Goal: Task Accomplishment & Management: Manage account settings

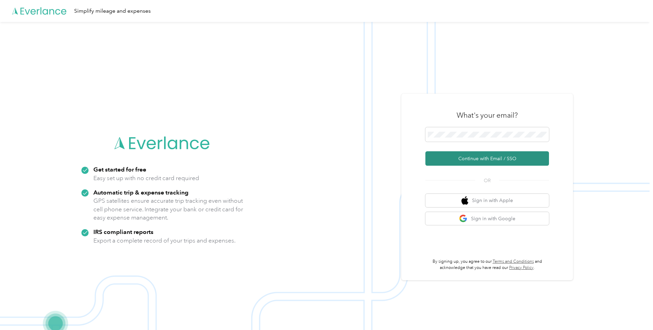
click at [469, 159] on button "Continue with Email / SSO" at bounding box center [487, 158] width 124 height 14
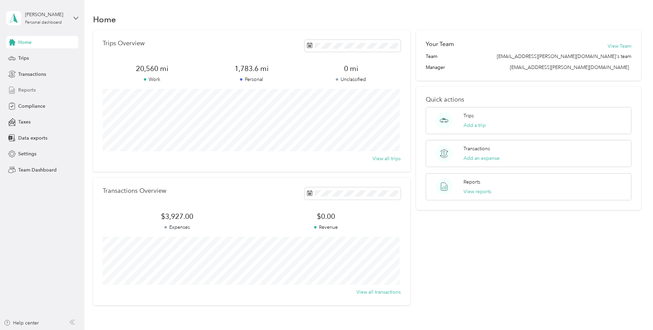
click at [33, 91] on span "Reports" at bounding box center [27, 90] width 18 height 7
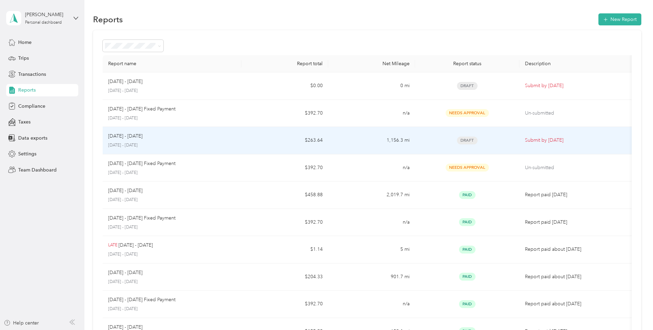
click at [467, 141] on span "Draft" at bounding box center [467, 141] width 21 height 8
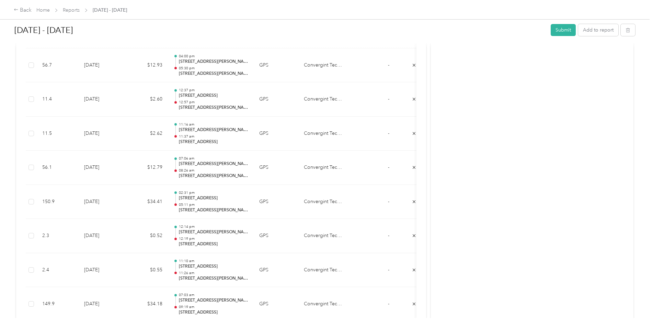
scroll to position [1647, 0]
click at [26, 10] on div "Back" at bounding box center [23, 10] width 18 height 8
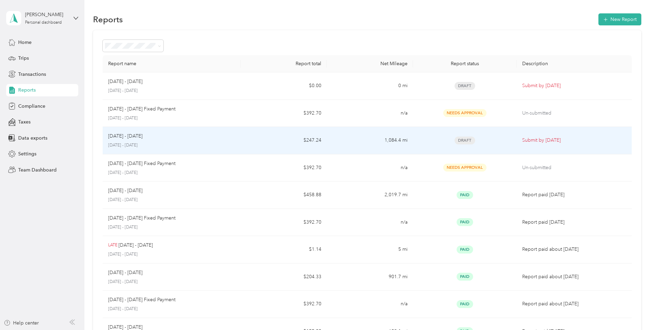
click at [328, 138] on td "1,084.4 mi" at bounding box center [370, 140] width 86 height 27
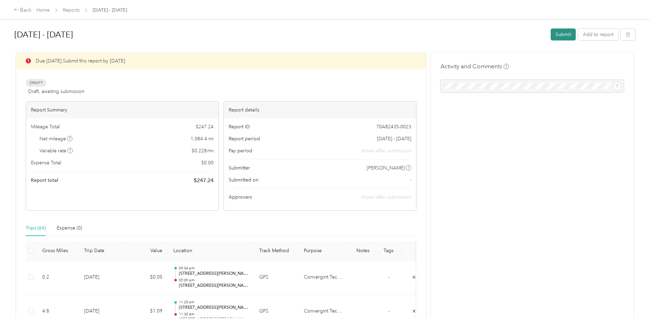
click at [558, 33] on button "Submit" at bounding box center [563, 34] width 25 height 12
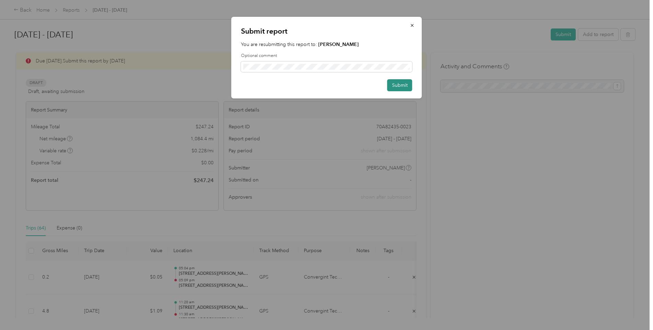
click at [404, 83] on button "Submit" at bounding box center [399, 85] width 25 height 12
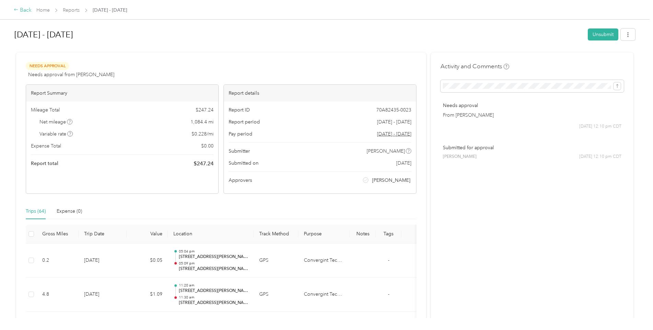
click at [25, 11] on div "Back" at bounding box center [23, 10] width 18 height 8
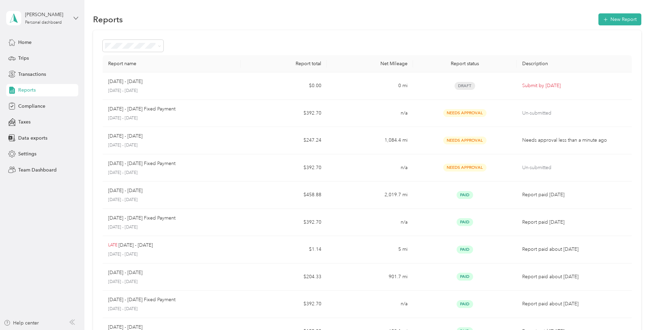
click at [75, 18] on icon at bounding box center [75, 18] width 5 height 5
click at [52, 56] on div "Team dashboard" at bounding box center [98, 56] width 174 height 12
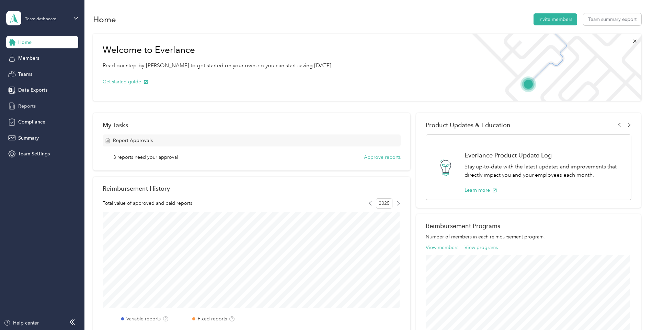
click at [44, 104] on div "Reports" at bounding box center [42, 106] width 72 height 12
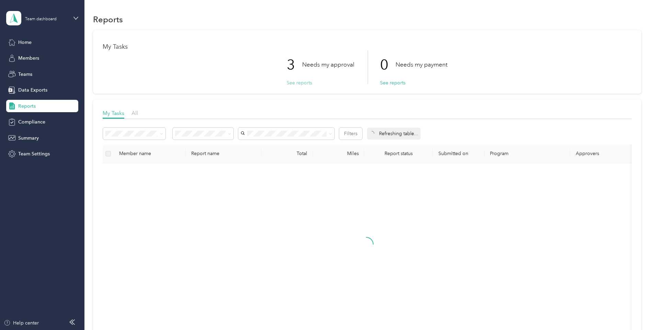
click at [295, 84] on button "See reports" at bounding box center [299, 82] width 25 height 7
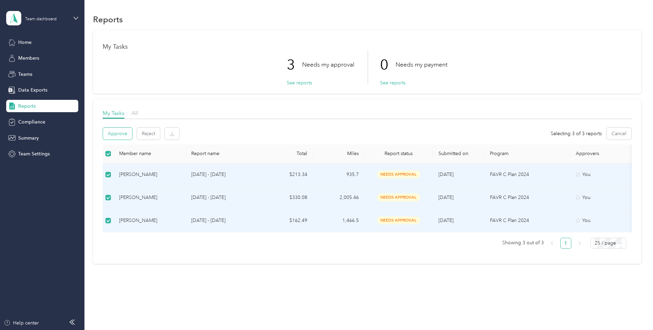
click at [119, 133] on button "Approve" at bounding box center [117, 134] width 29 height 12
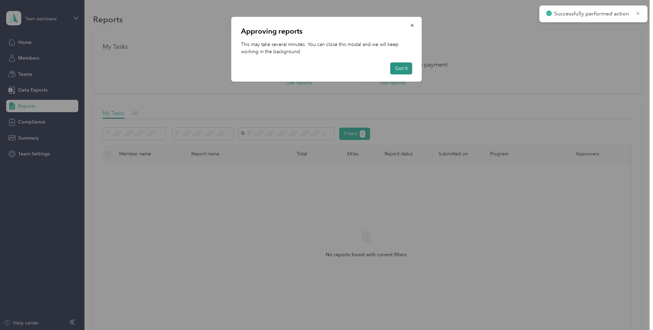
click at [404, 68] on button "Got it" at bounding box center [401, 68] width 22 height 12
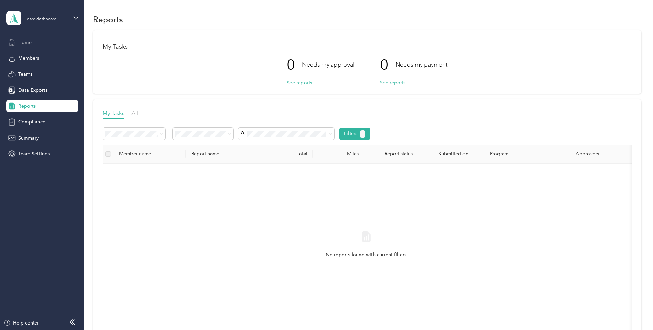
click at [32, 44] on div "Home" at bounding box center [42, 42] width 72 height 12
